Goal: Transaction & Acquisition: Purchase product/service

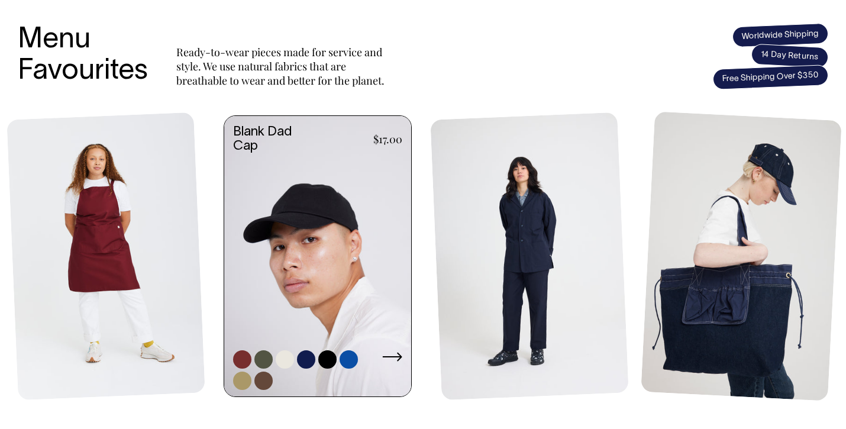
scroll to position [482, 0]
click at [284, 364] on link at bounding box center [285, 359] width 18 height 18
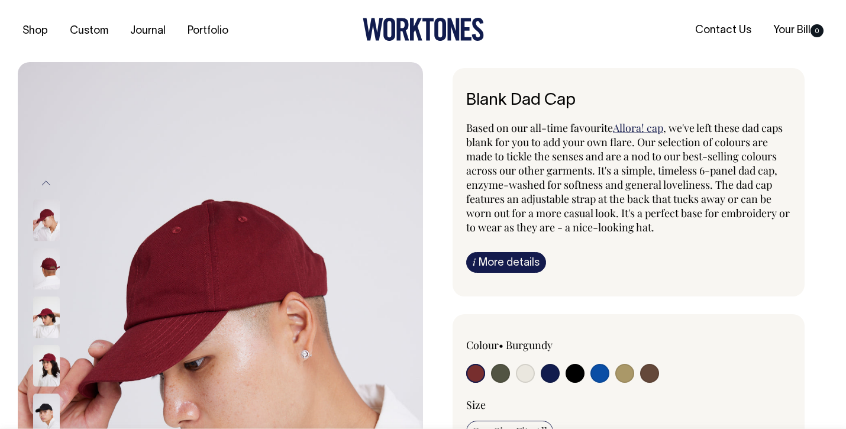
radio input "true"
select select "Natural"
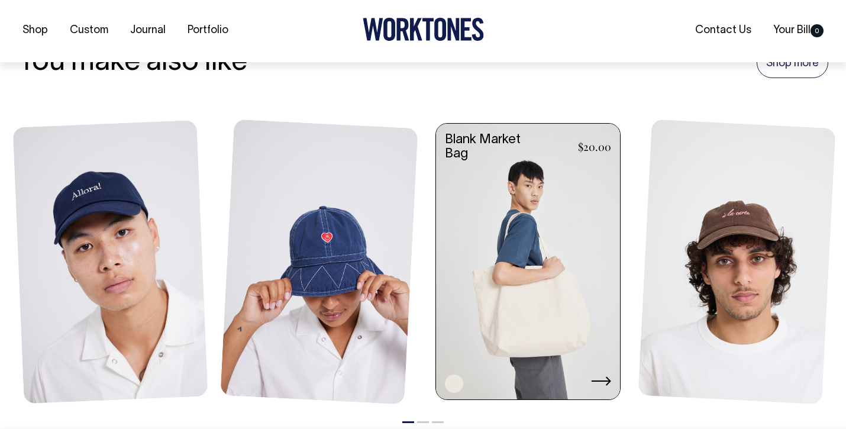
scroll to position [1326, 0]
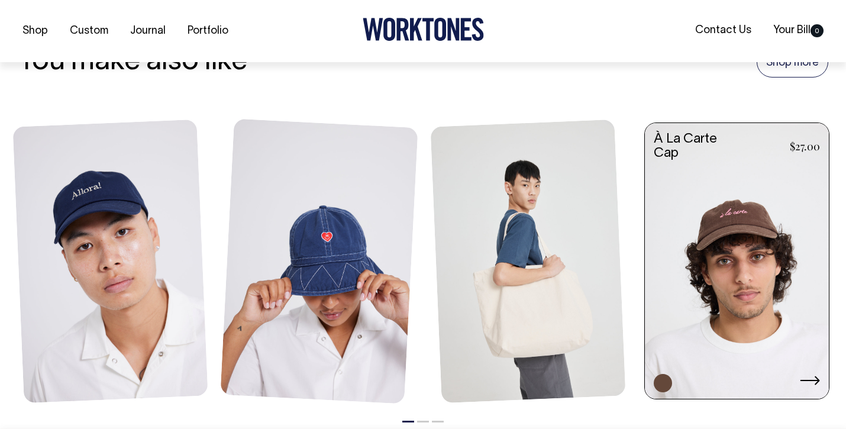
click at [748, 243] on link at bounding box center [737, 262] width 184 height 279
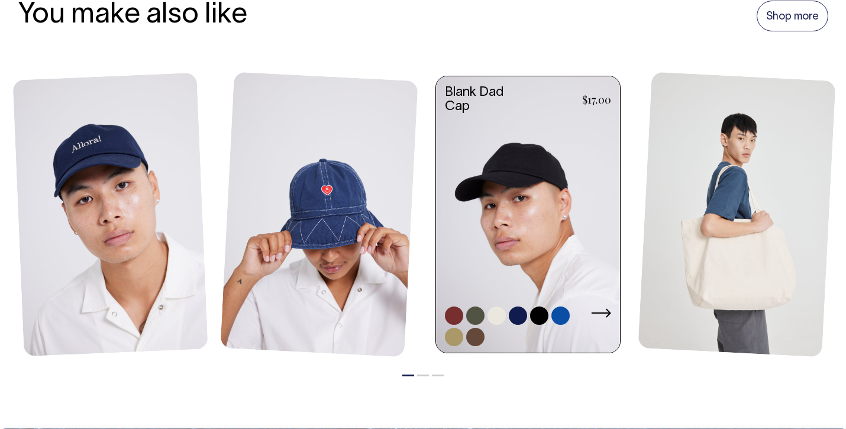
scroll to position [782, 0]
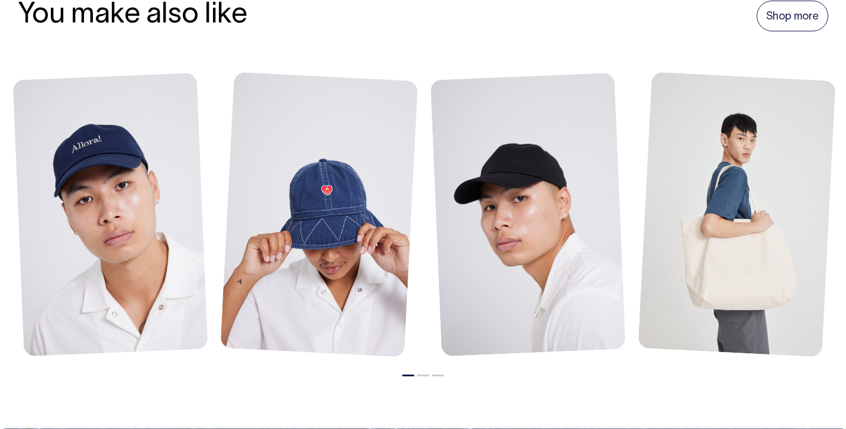
click at [425, 374] on button "2" at bounding box center [423, 375] width 12 height 2
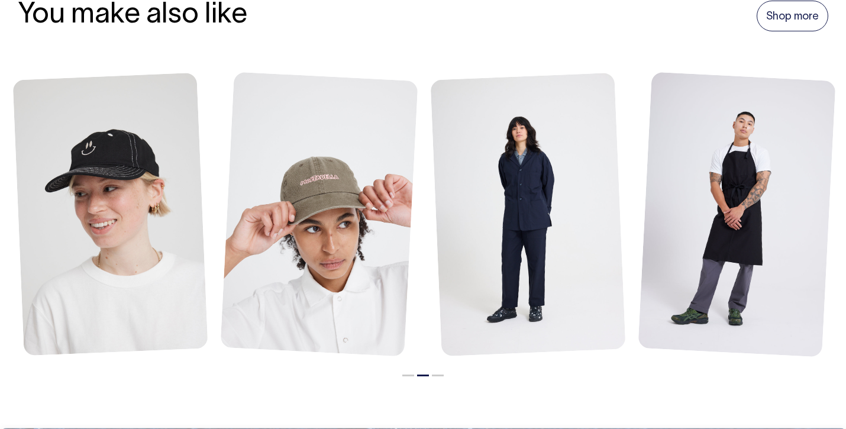
click at [438, 374] on button "3" at bounding box center [438, 375] width 12 height 2
